Goal: Information Seeking & Learning: Learn about a topic

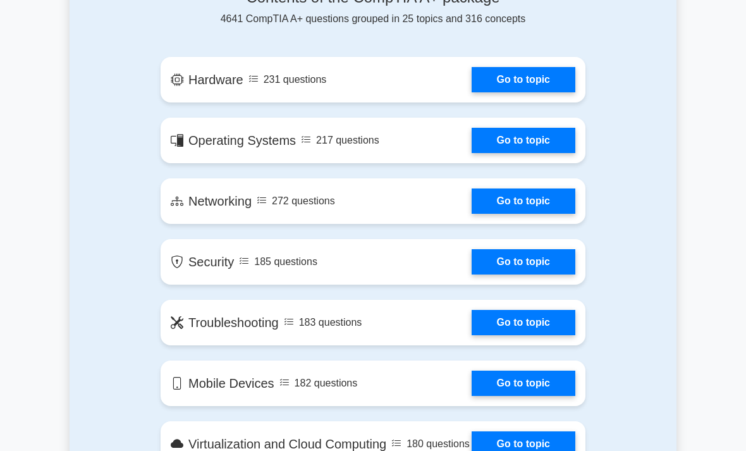
scroll to position [727, 0]
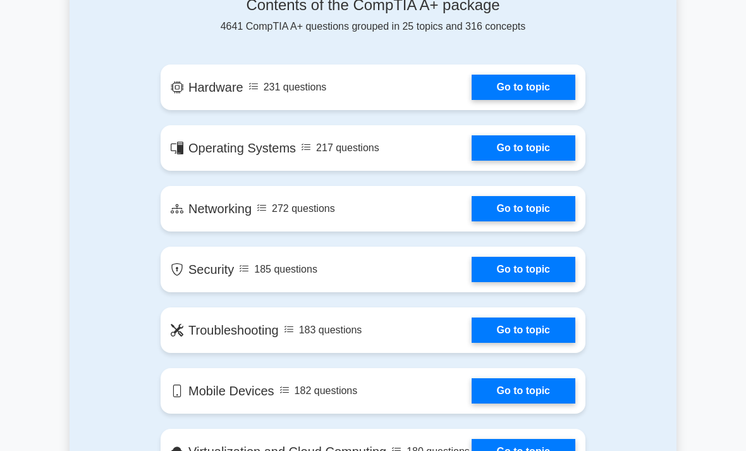
click at [555, 100] on link "Go to topic" at bounding box center [523, 87] width 104 height 25
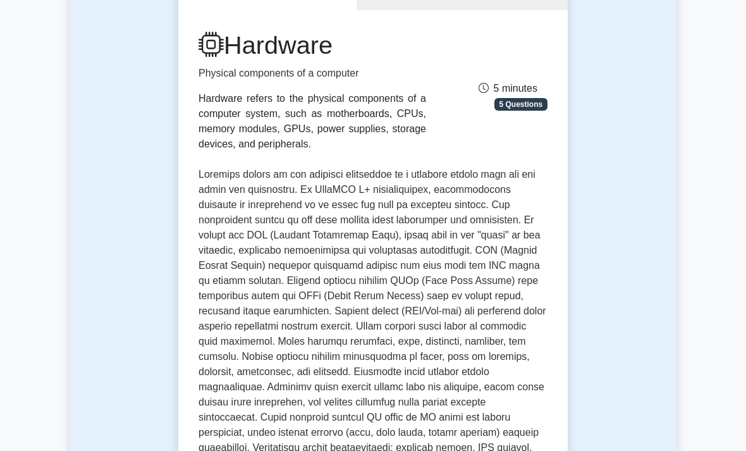
scroll to position [151, 0]
click at [203, 75] on p "Physical components of a computer" at bounding box center [311, 73] width 227 height 15
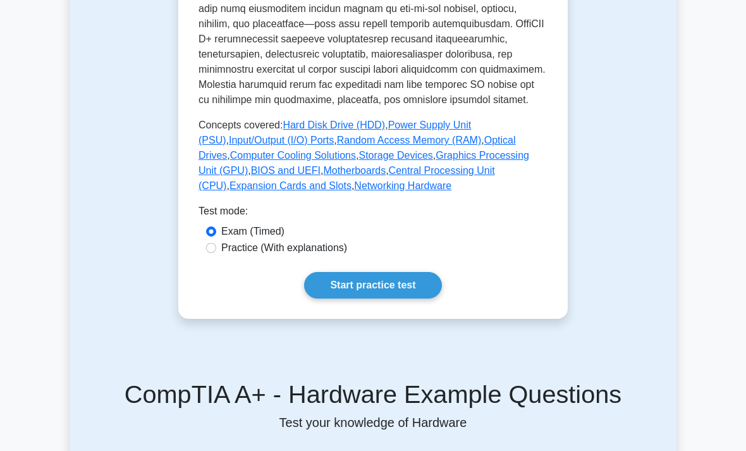
scroll to position [621, 0]
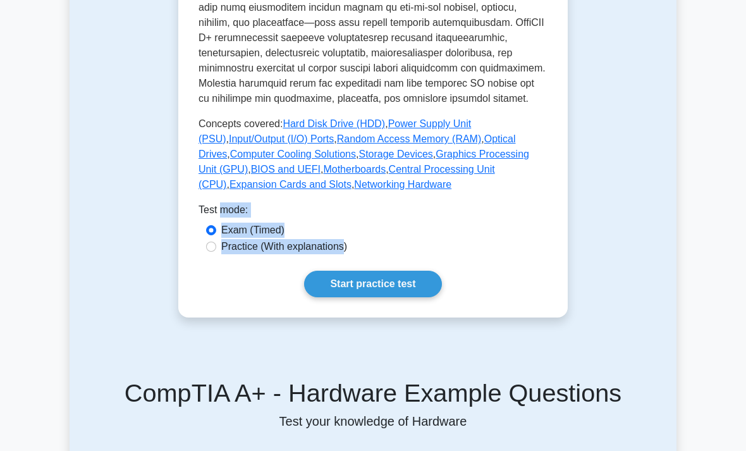
click at [347, 298] on link "Start practice test" at bounding box center [372, 284] width 137 height 27
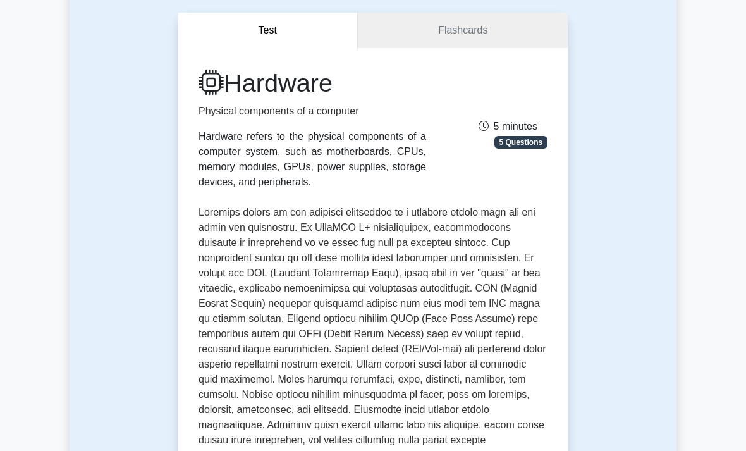
scroll to position [0, 0]
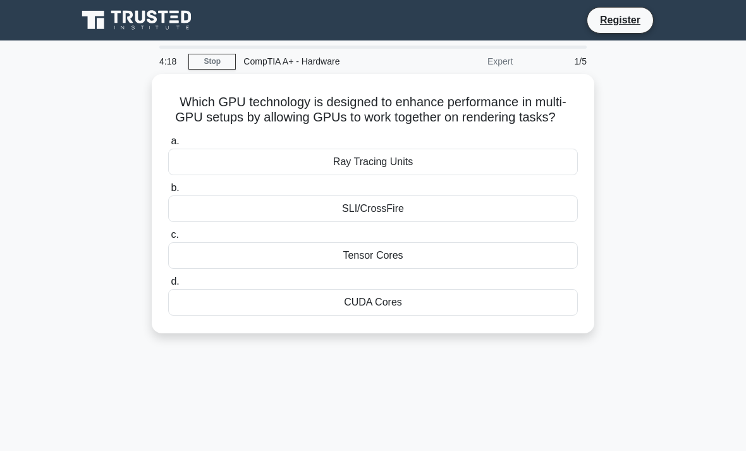
click at [164, 375] on div "4:18 Stop CompTIA A+ - Hardware Expert 1/5 Which GPU technology is designed to …" at bounding box center [373, 361] width 607 height 632
click at [397, 205] on label "b. SLI/CrossFire" at bounding box center [372, 201] width 409 height 42
click at [168, 192] on input "b. SLI/CrossFire" at bounding box center [168, 188] width 0 height 8
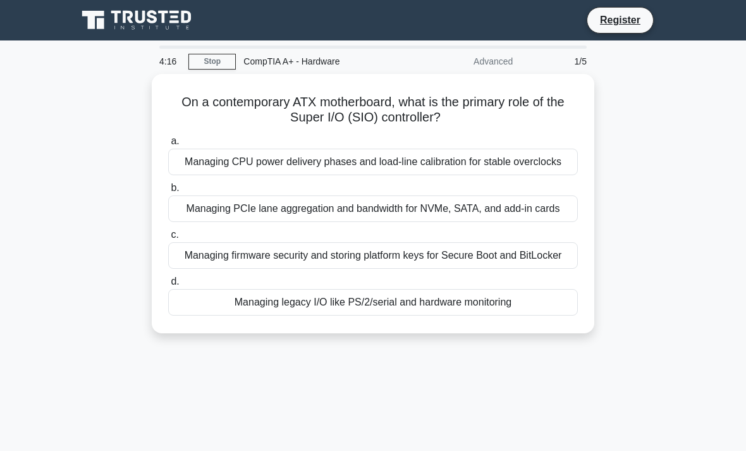
click at [392, 222] on div "Managing PCIe lane aggregation and bandwidth for NVMe, SATA, and add-in cards" at bounding box center [372, 208] width 409 height 27
click at [168, 192] on input "b. Managing PCIe lane aggregation and bandwidth for NVMe, SATA, and add-in cards" at bounding box center [168, 188] width 0 height 8
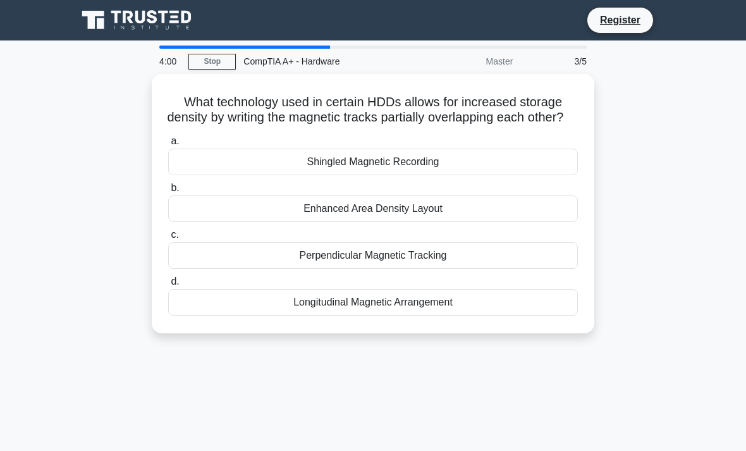
click at [40, 372] on main "4:00 Stop CompTIA A+ - Hardware Master 3/5 What technology used in certain HDDs…" at bounding box center [373, 361] width 746 height 642
